Goal: Obtain resource: Download file/media

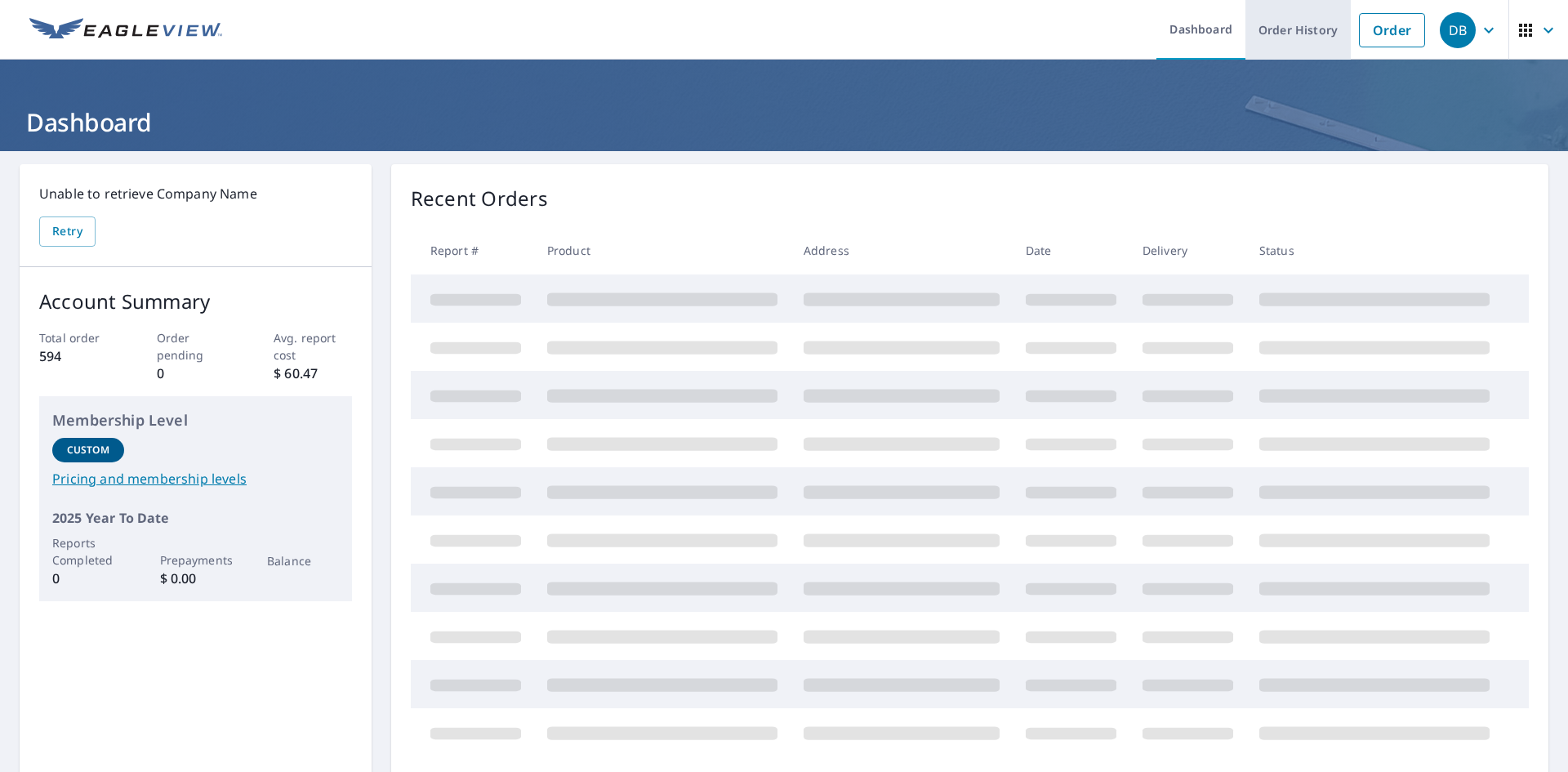
click at [1308, 29] on link "Order History" at bounding box center [1298, 30] width 106 height 60
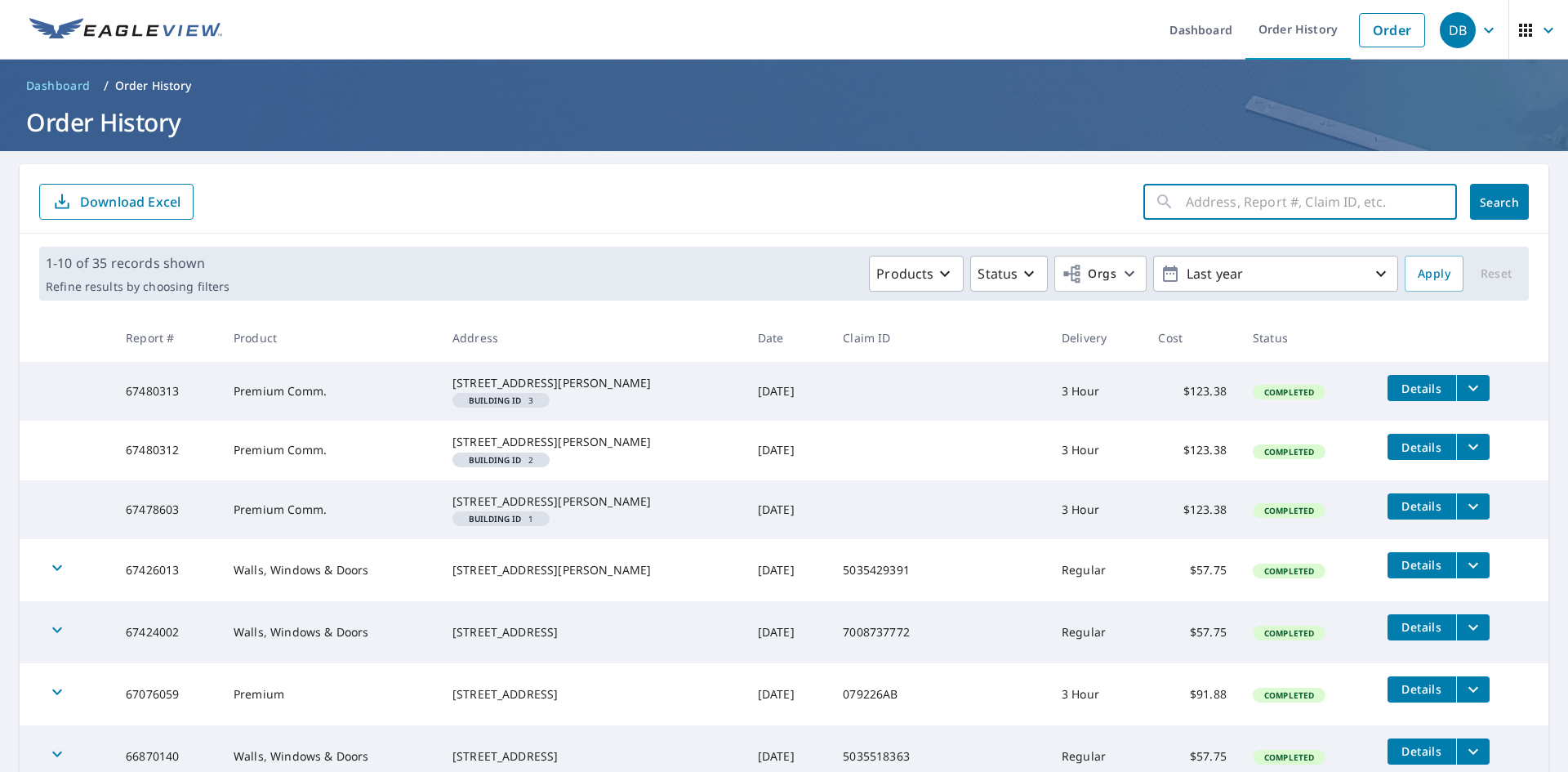
click at [1186, 195] on input "text" at bounding box center [1321, 202] width 271 height 46
type input "101 Savannah"
click button "Search" at bounding box center [1499, 202] width 59 height 36
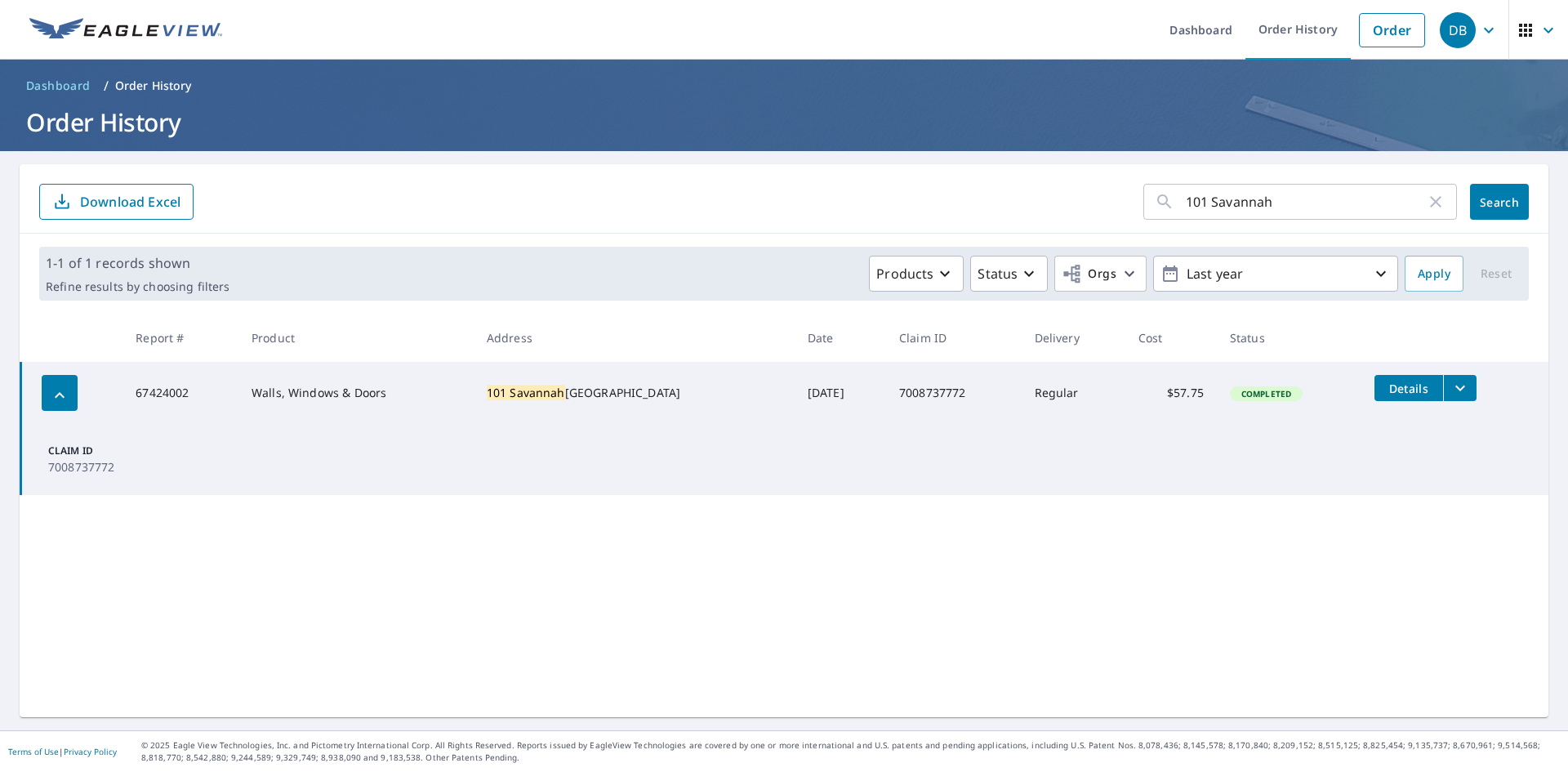
click at [1451, 383] on icon "filesDropdownBtn-67424002" at bounding box center [1460, 387] width 20 height 20
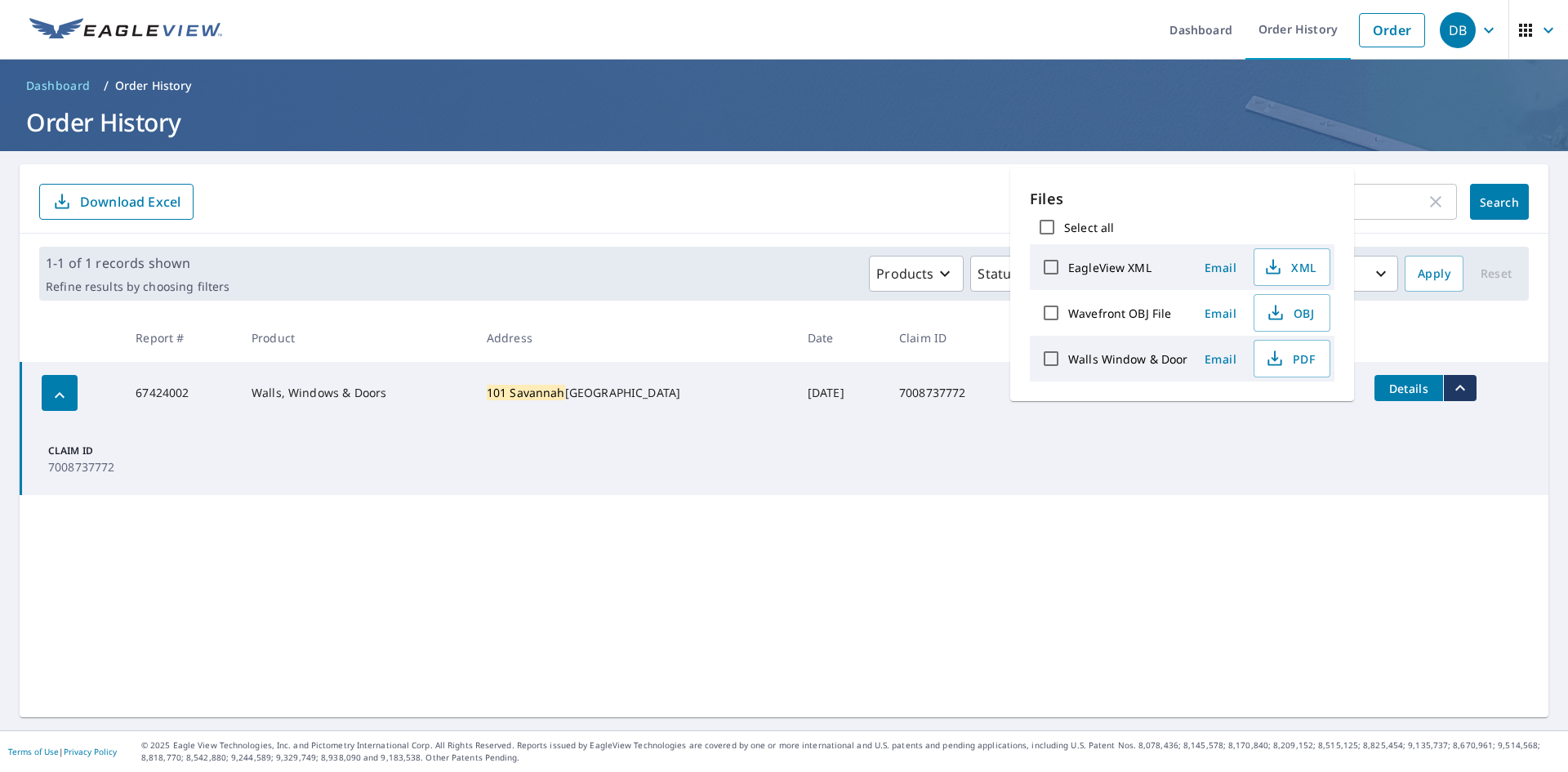
click at [1318, 423] on td "Completed" at bounding box center [1289, 392] width 145 height 62
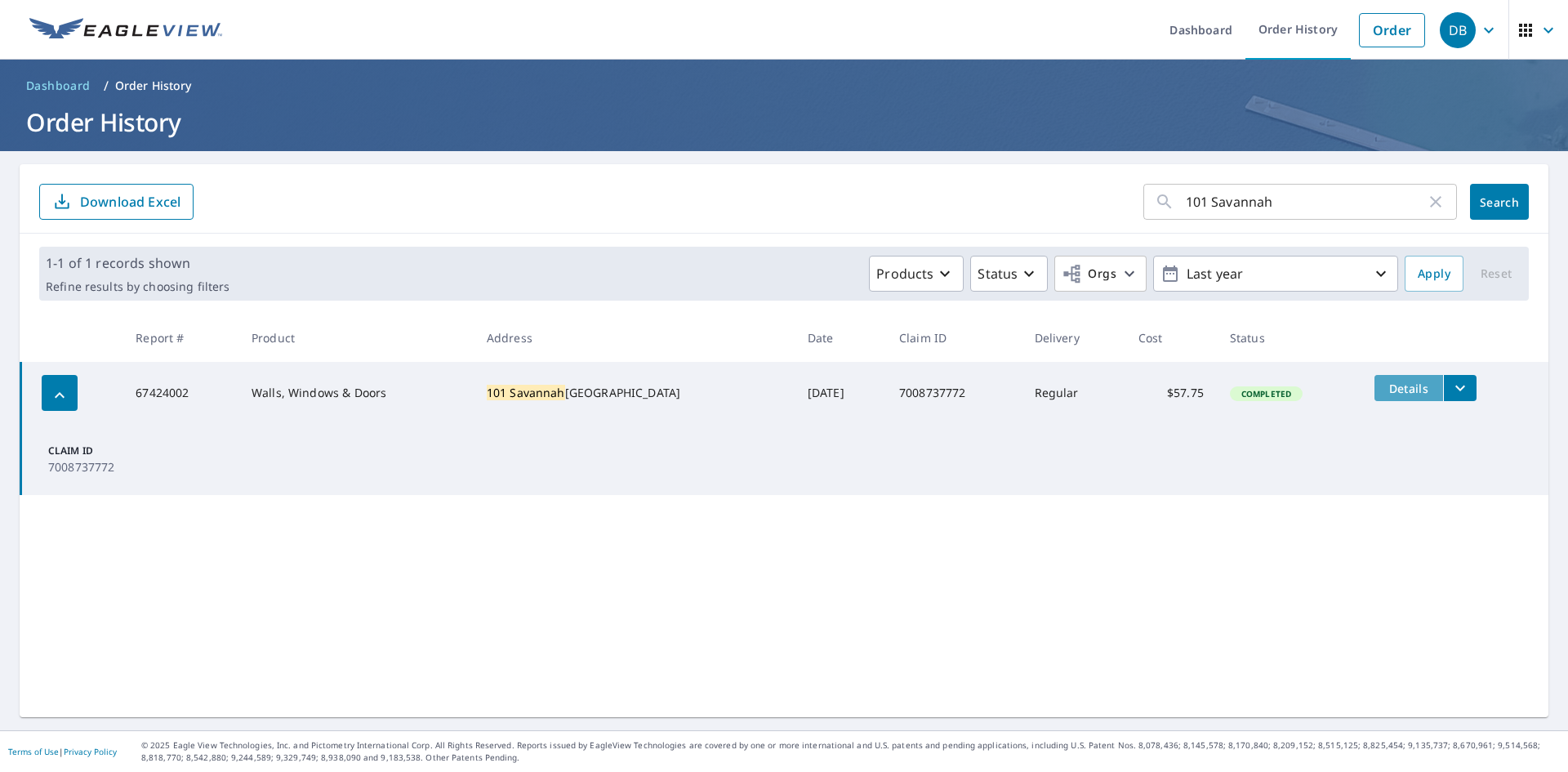
click at [1394, 385] on span "Details" at bounding box center [1408, 388] width 49 height 15
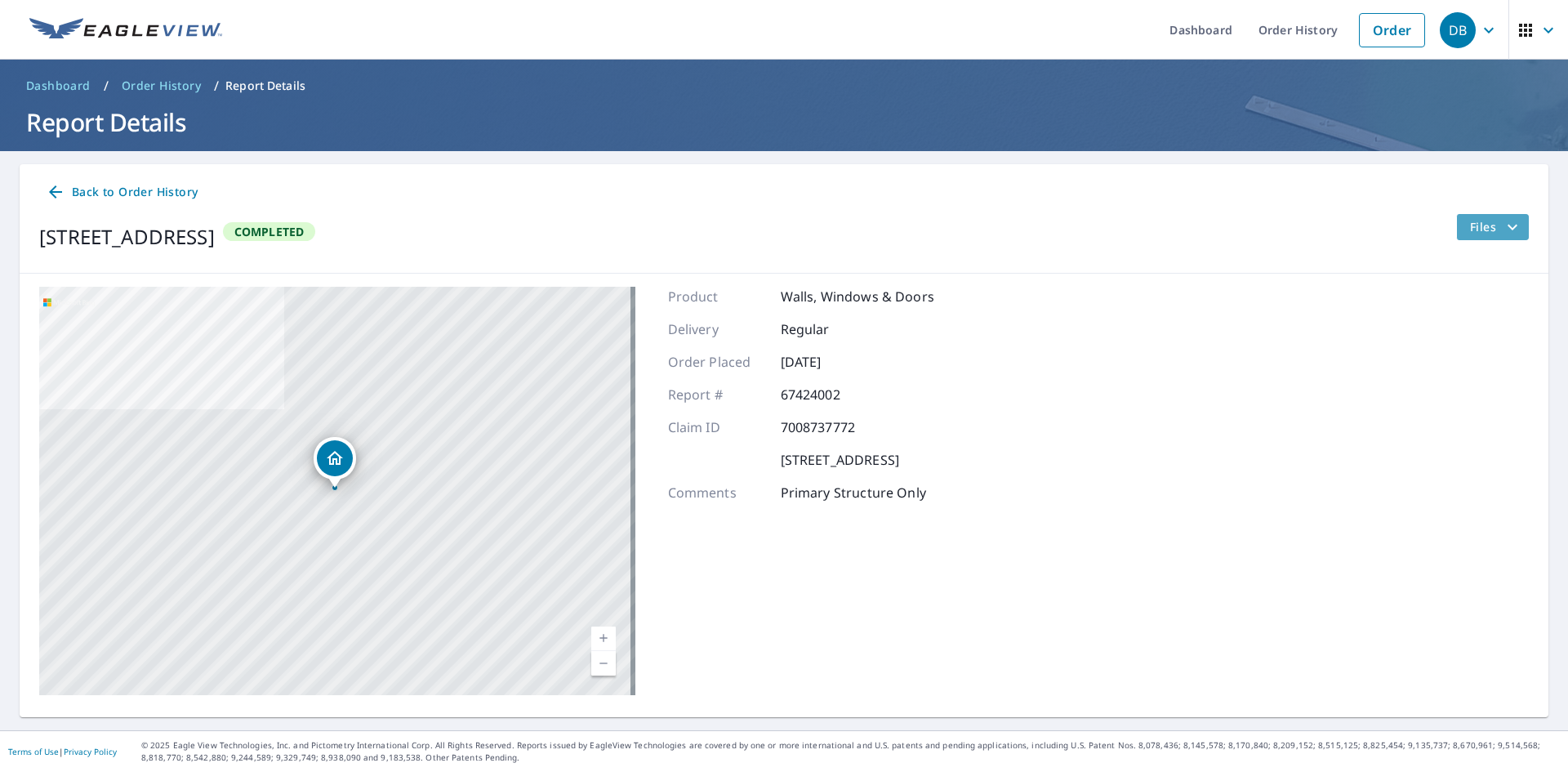
click at [1503, 228] on icon "filesDropdownBtn-67424002" at bounding box center [1513, 227] width 20 height 20
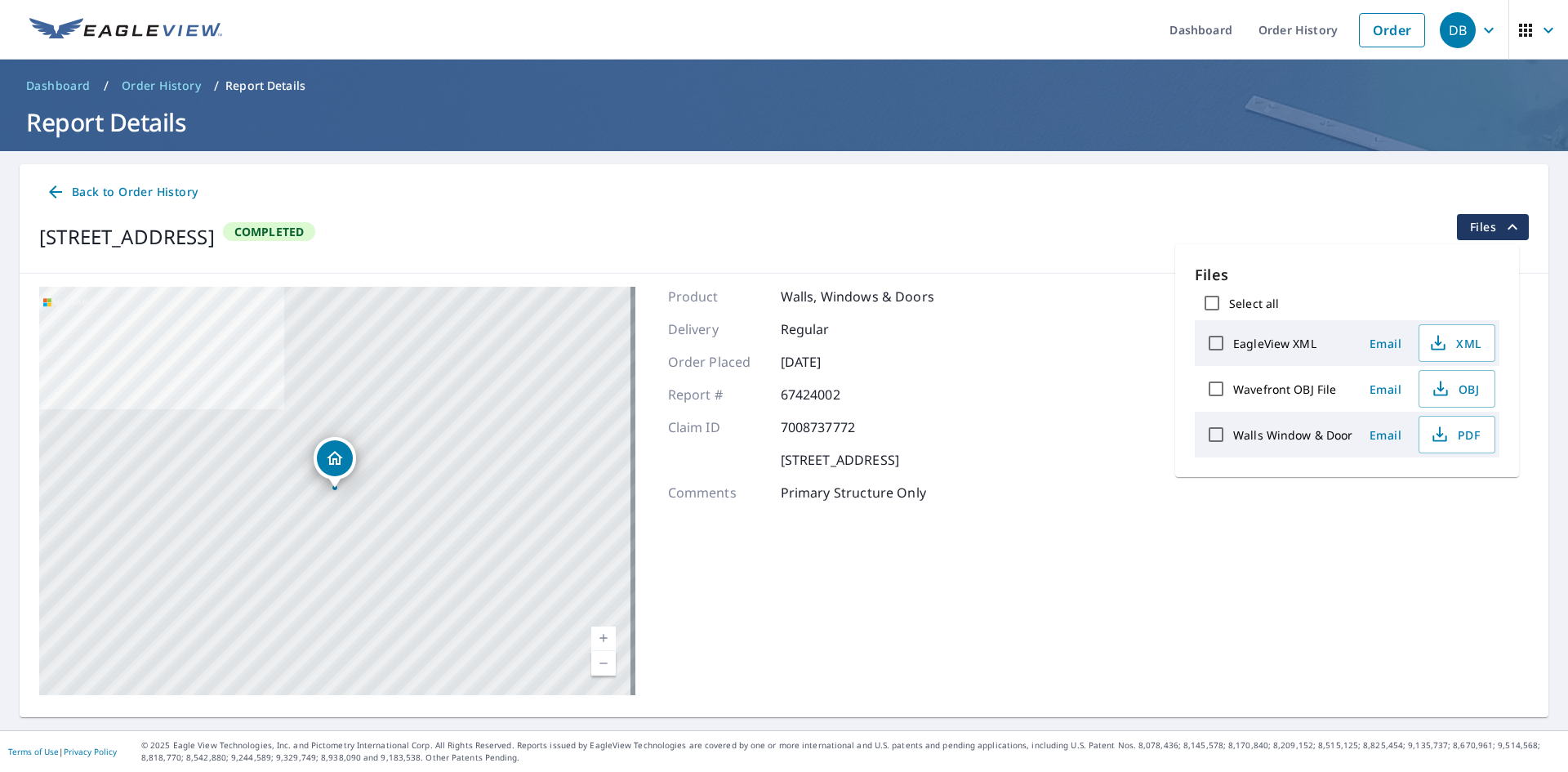
click at [1167, 511] on div "[STREET_ADDRESS] Aerial Road A standard road map Aerial A detailed look from ab…" at bounding box center [784, 490] width 1529 height 434
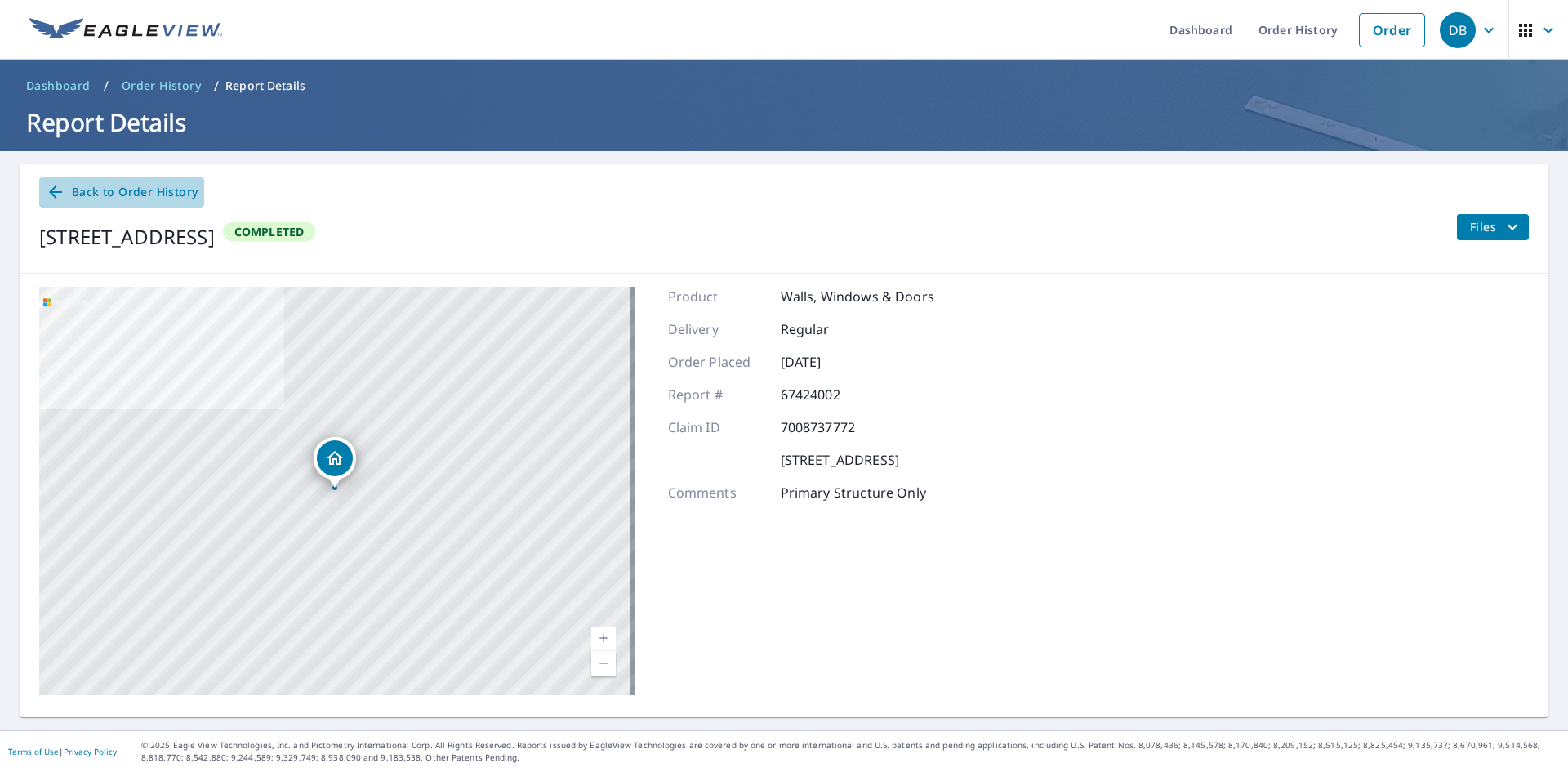
click at [102, 191] on span "Back to Order History" at bounding box center [122, 191] width 152 height 20
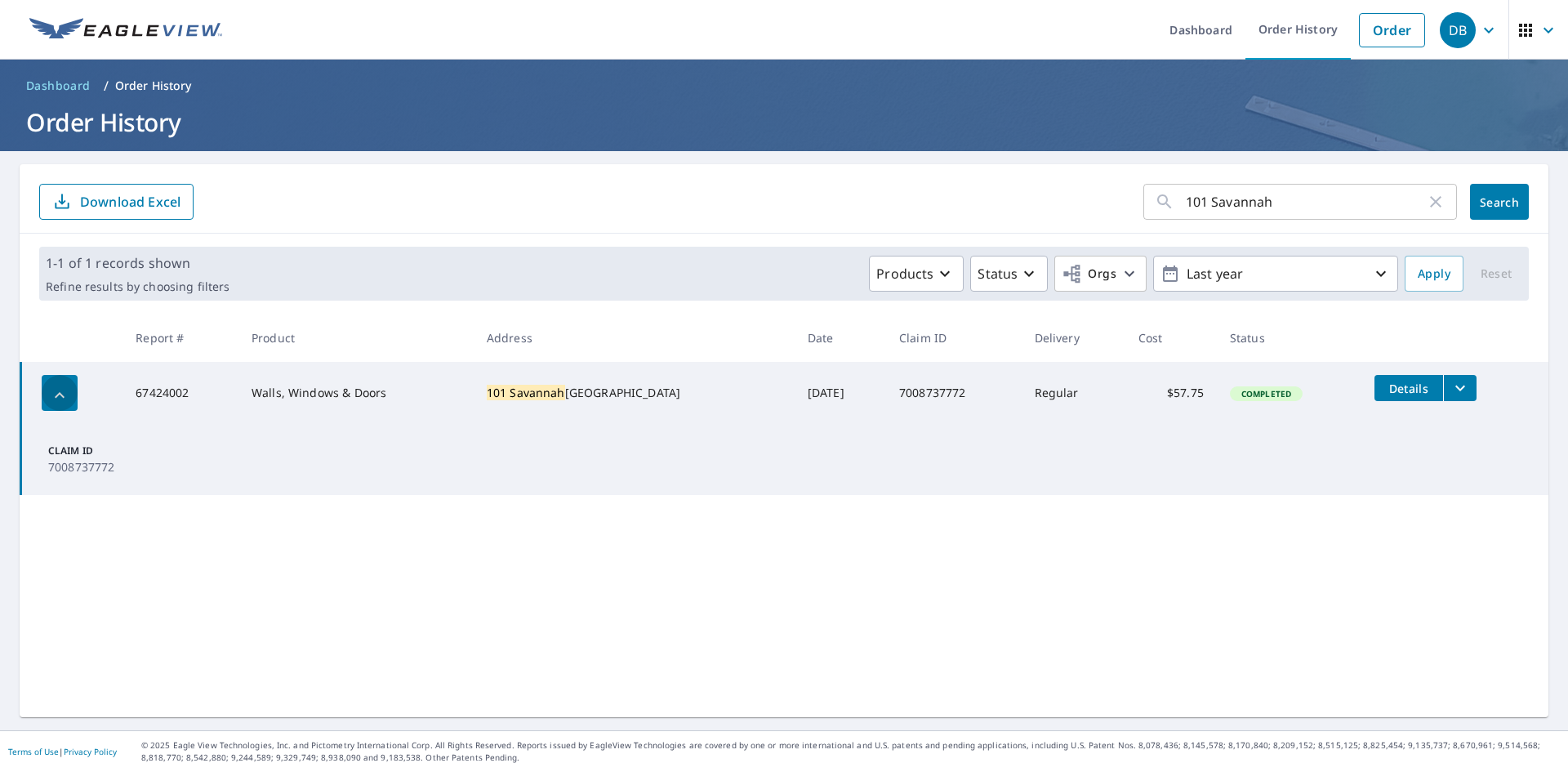
click at [56, 394] on icon "button" at bounding box center [59, 395] width 20 height 20
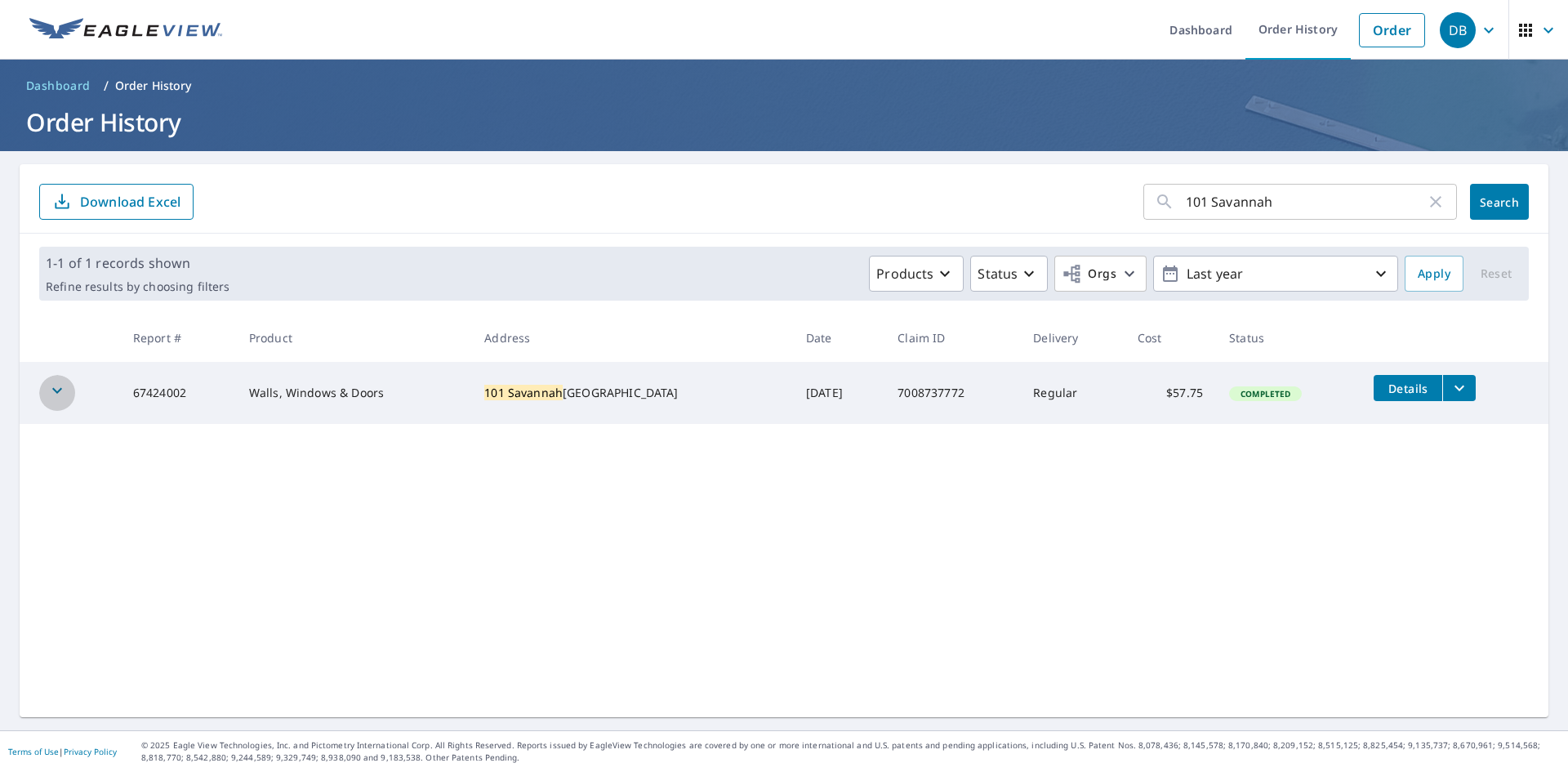
click at [56, 394] on icon "button" at bounding box center [57, 390] width 20 height 20
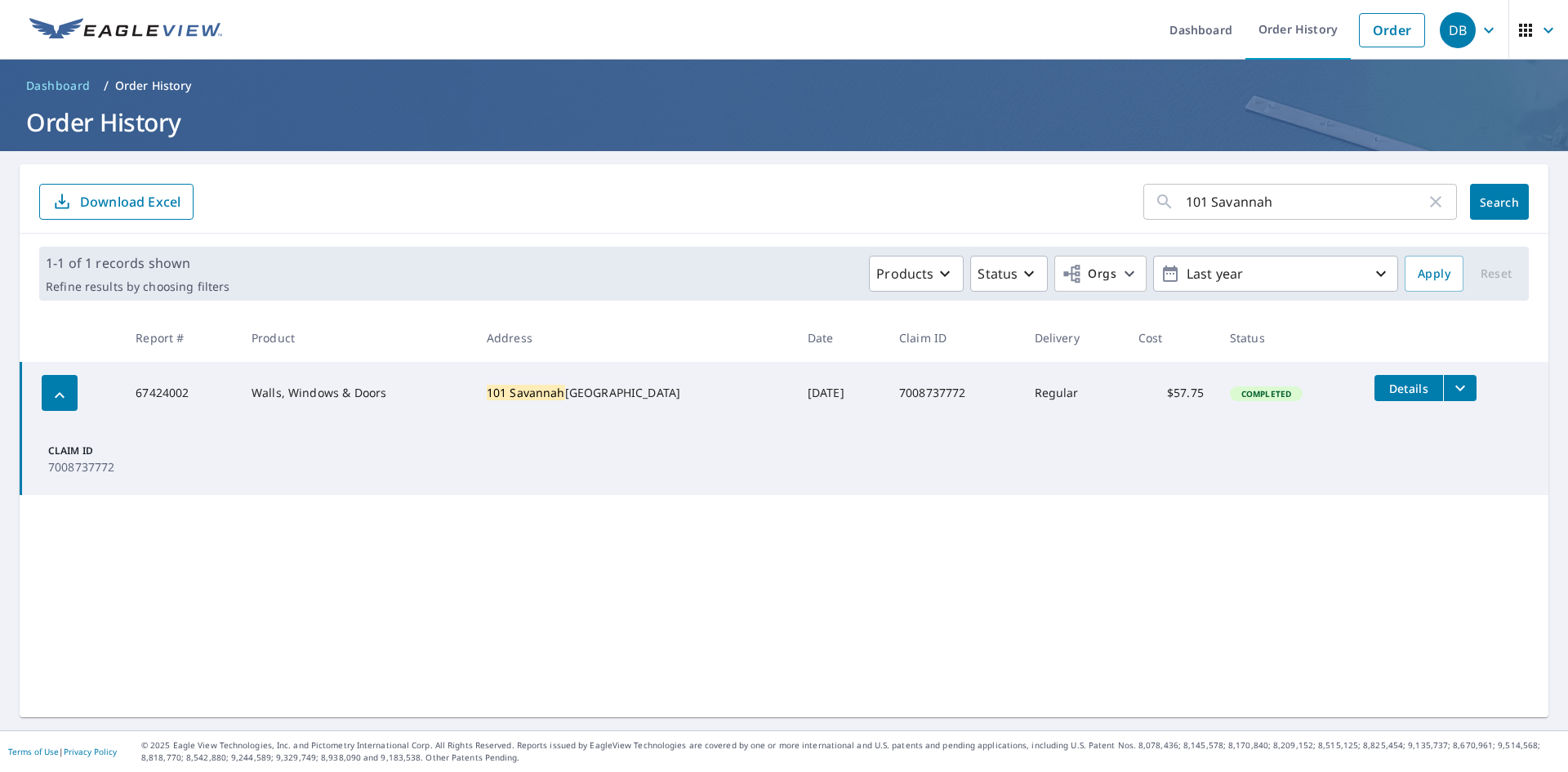
click at [1162, 398] on td "$57.75" at bounding box center [1171, 392] width 91 height 62
click at [1451, 385] on icon "filesDropdownBtn-67424002" at bounding box center [1460, 387] width 20 height 20
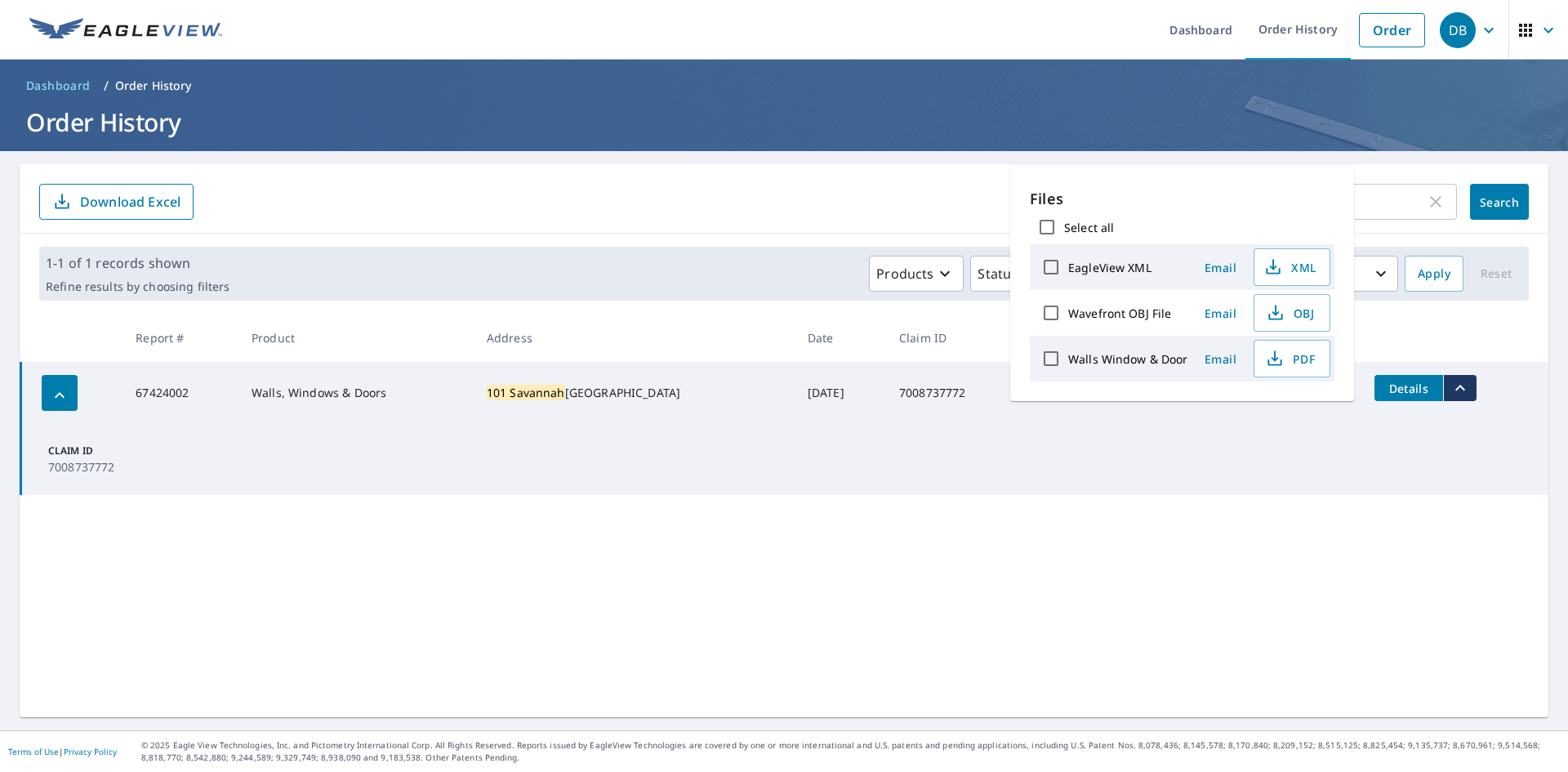
click at [1130, 267] on label "EagleView XML" at bounding box center [1110, 267] width 84 height 15
click at [1068, 267] on input "EagleView XML" at bounding box center [1051, 267] width 34 height 34
checkbox input "true"
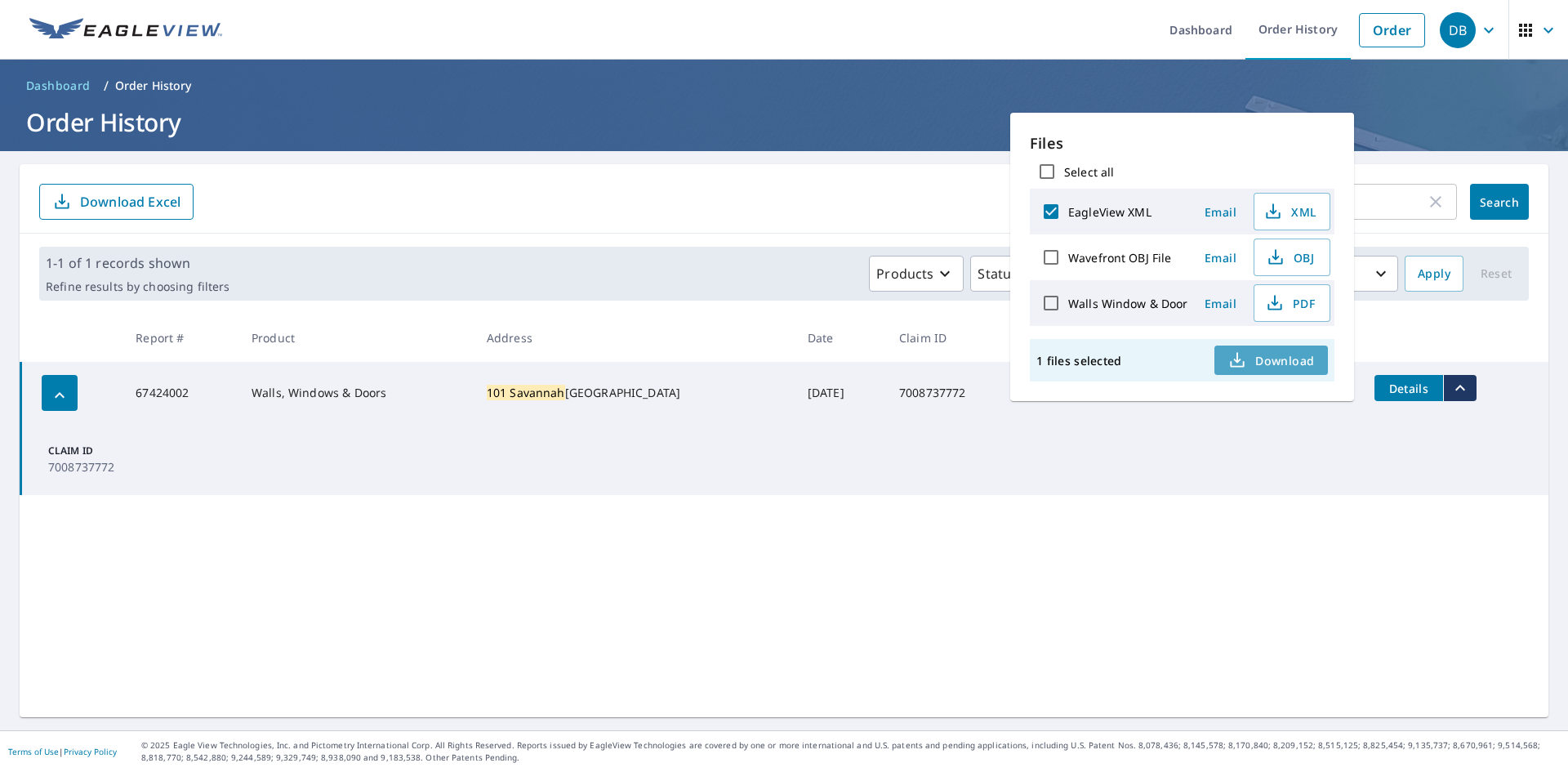
click at [1276, 356] on span "Download" at bounding box center [1270, 360] width 87 height 20
click at [1274, 428] on td "Claim ID 7008737772" at bounding box center [784, 459] width 1528 height 71
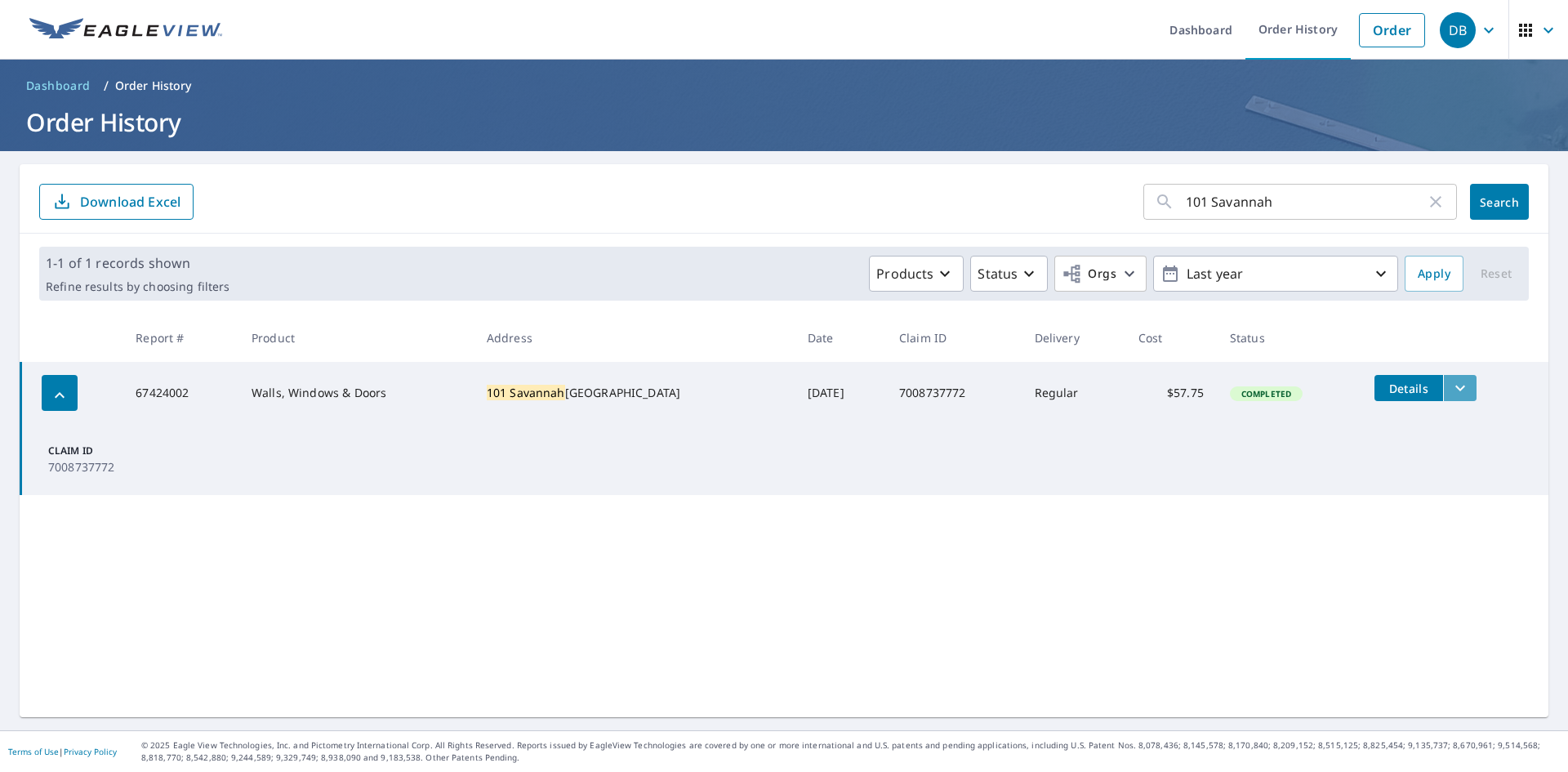
click at [1451, 383] on icon "filesDropdownBtn-67424002" at bounding box center [1460, 387] width 20 height 20
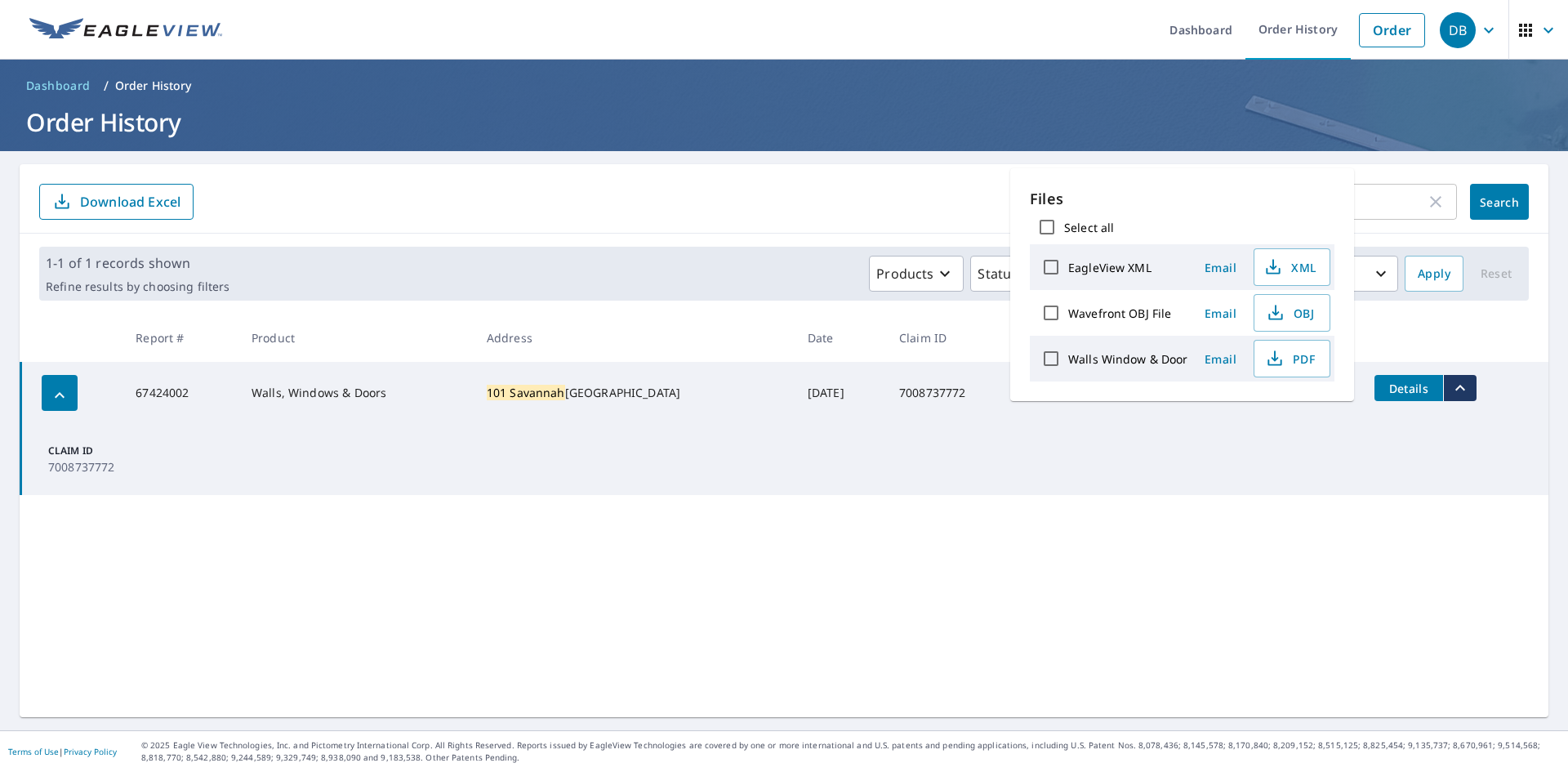
click at [1285, 440] on td "Claim ID 7008737772" at bounding box center [784, 459] width 1528 height 71
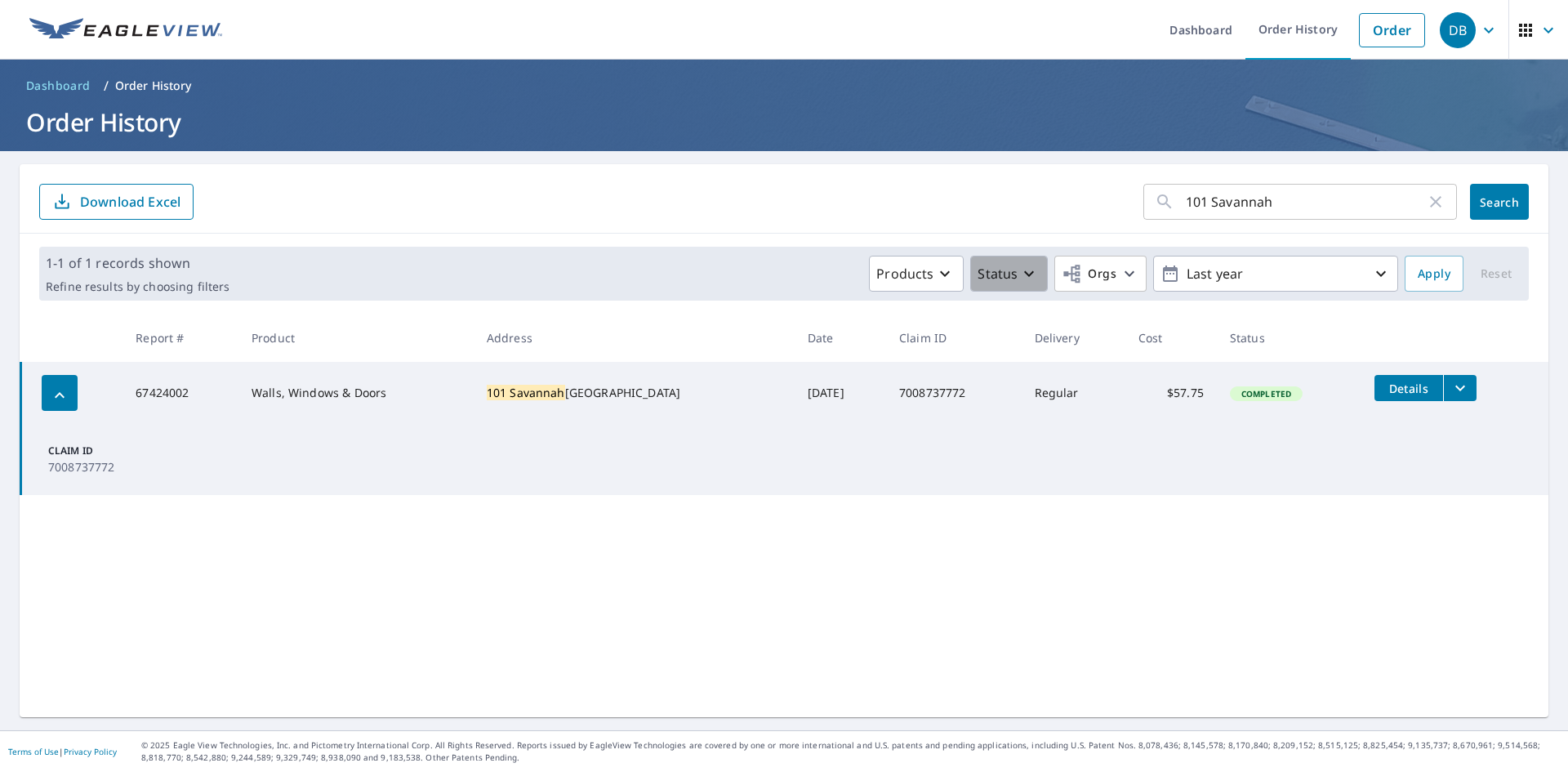
click at [1020, 273] on icon "button" at bounding box center [1029, 273] width 20 height 20
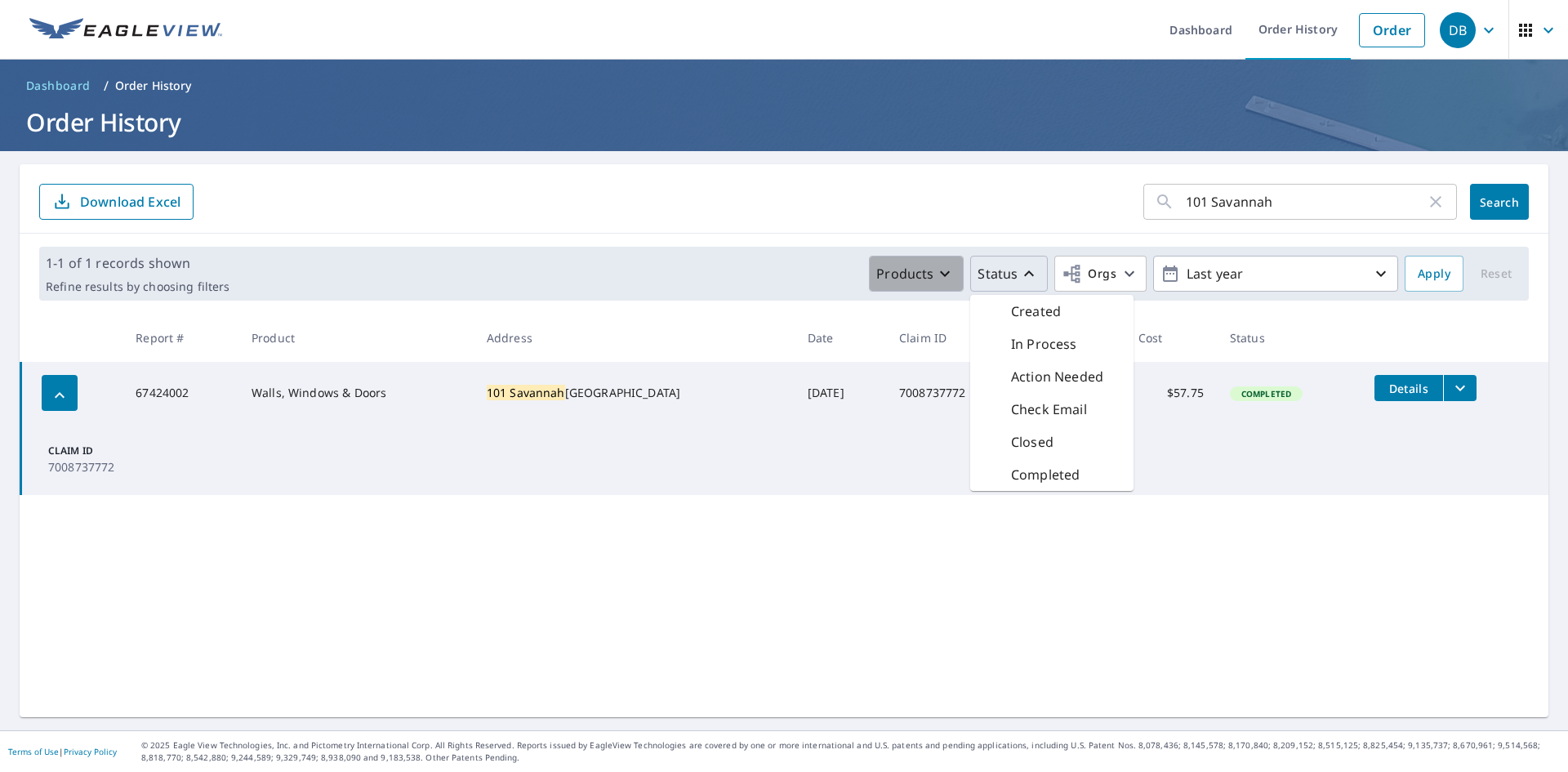
click at [935, 270] on icon "button" at bounding box center [944, 273] width 20 height 20
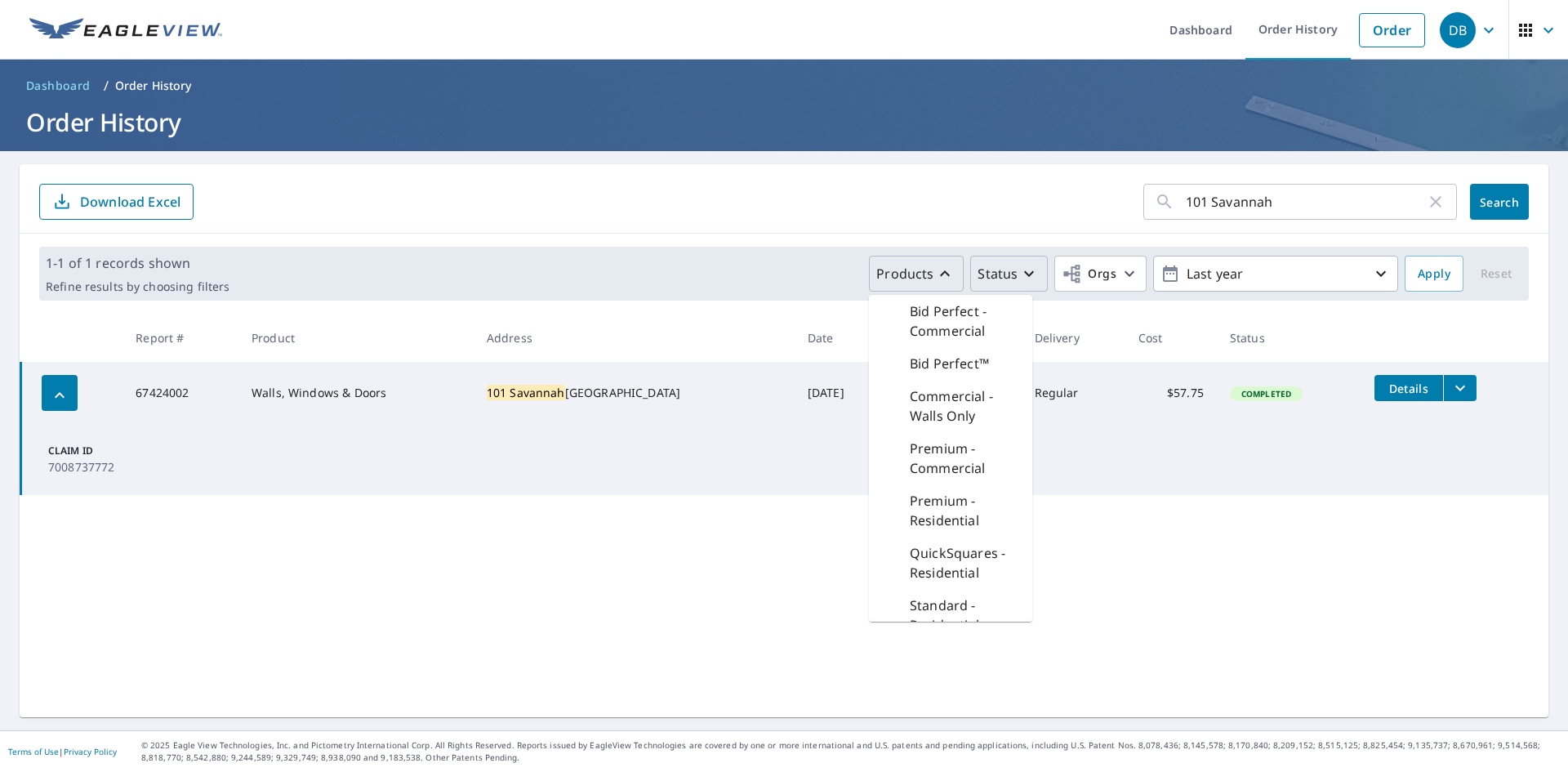
click at [888, 147] on header "Dashboard / Order History Order History" at bounding box center [784, 106] width 1568 height 91
